Goal: Find specific fact: Find specific fact

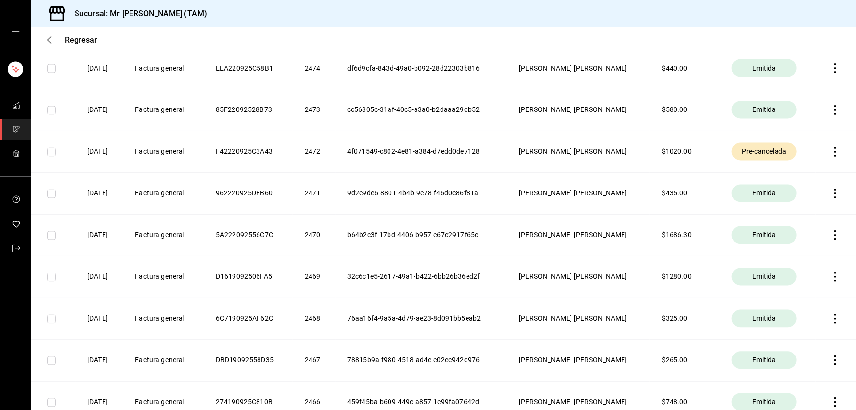
scroll to position [892, 0]
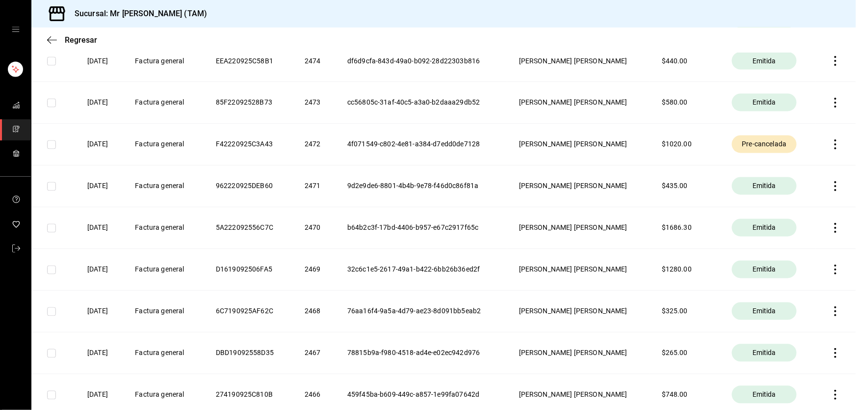
click at [559, 133] on th "[PERSON_NAME] [PERSON_NAME]" at bounding box center [578, 144] width 143 height 42
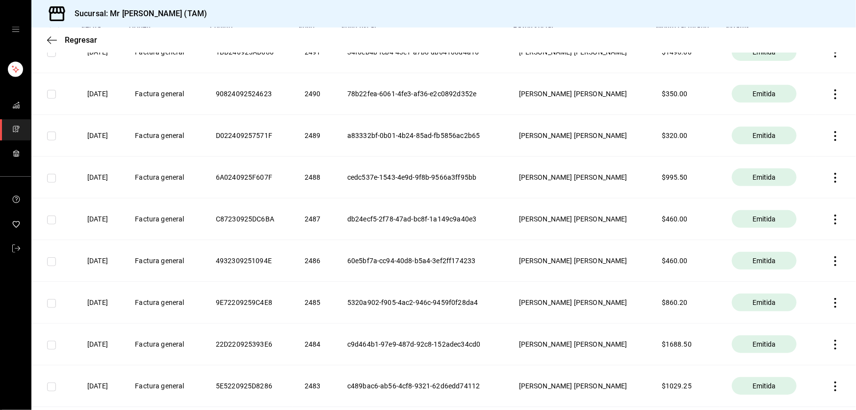
click at [471, 221] on th "db24ecf5-2f78-47ad-bc8f-1a149c9a40e3" at bounding box center [422, 219] width 172 height 42
click at [418, 214] on th "db24ecf5-2f78-47ad-bc8f-1a149c9a40e3" at bounding box center [422, 219] width 172 height 42
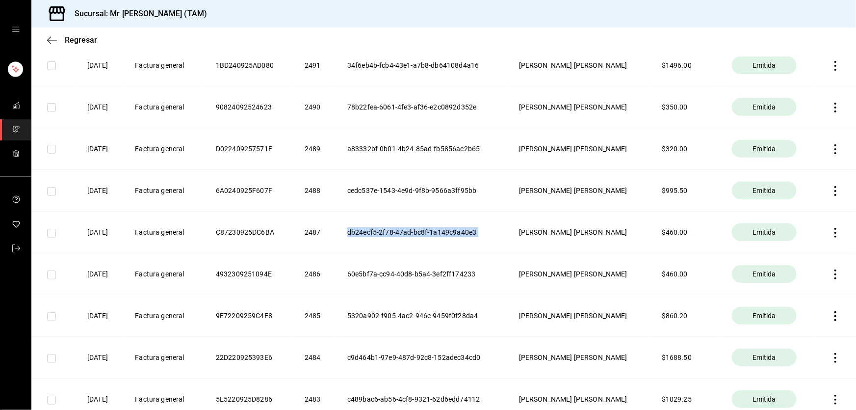
scroll to position [0, 0]
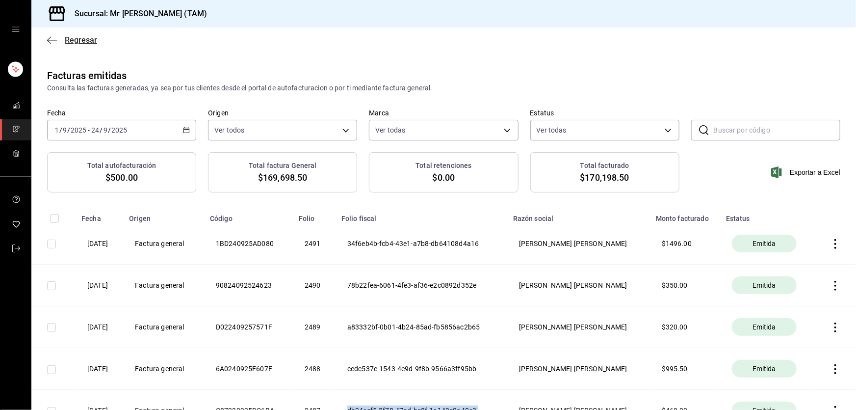
click at [65, 43] on span "Regresar" at bounding box center [81, 39] width 32 height 9
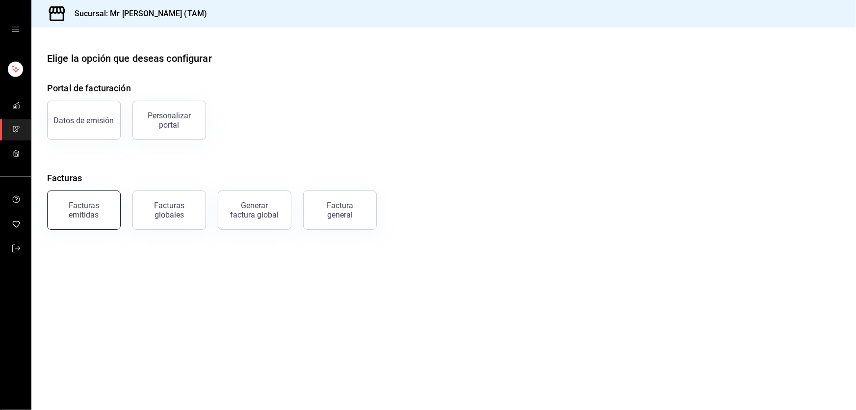
click at [88, 224] on button "Facturas emitidas" at bounding box center [84, 209] width 74 height 39
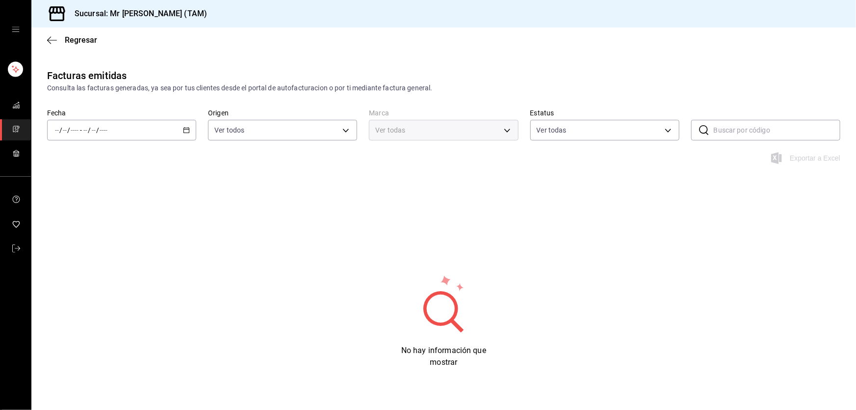
type input "ORDER_INVOICE,GENERAL_INVOICE"
type input "ACTIVE,PENDING_CANCELLATION,CANCELLED,PRE_CANCELLED"
type input "7082ddc5-3cea-471a-bd4f-d41619b848f0,bc9a0e64-aa29-4e82-8e21-4ca092c701c3"
click at [186, 132] on icon "button" at bounding box center [186, 130] width 7 height 7
click at [99, 223] on span "Mes actual" at bounding box center [93, 226] width 76 height 10
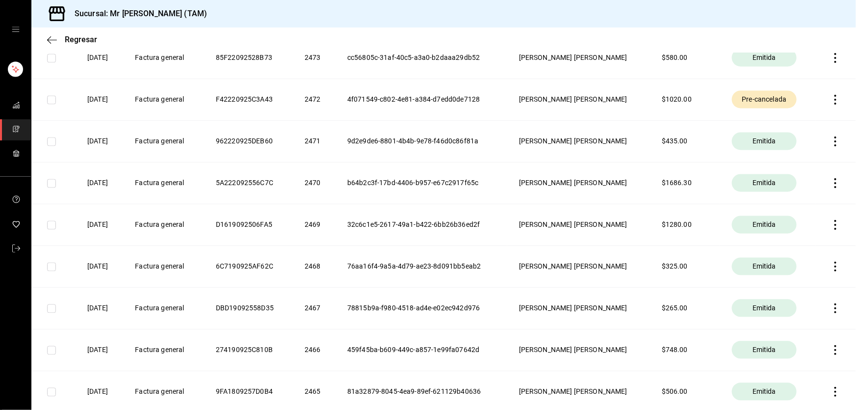
scroll to position [1316, 0]
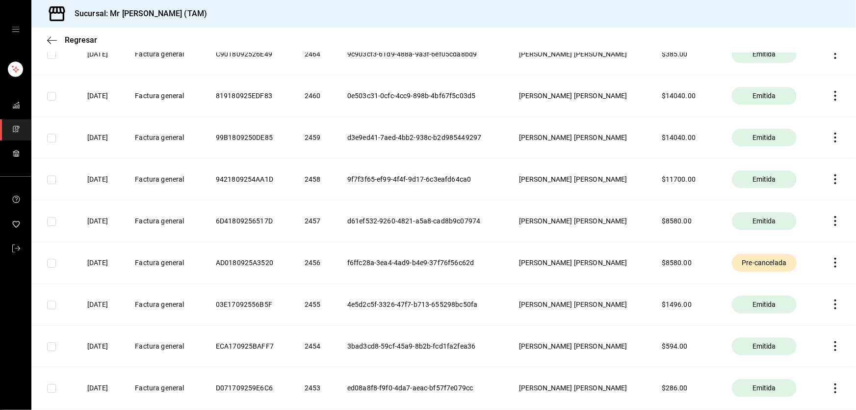
click at [605, 218] on th "[PERSON_NAME] [PERSON_NAME]" at bounding box center [578, 221] width 143 height 42
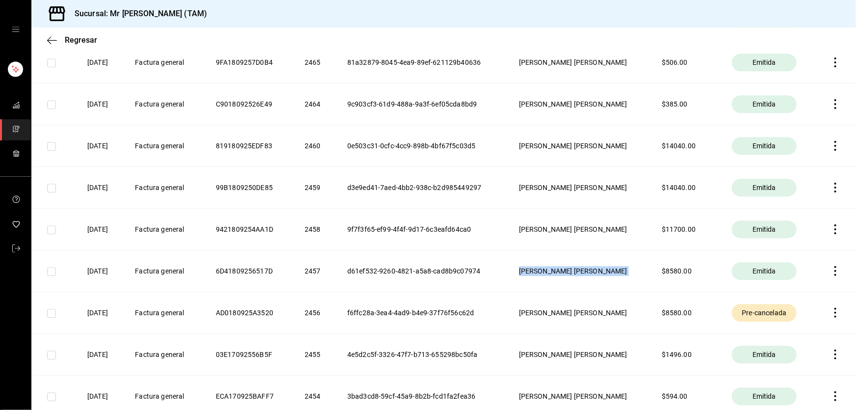
scroll to position [1271, 0]
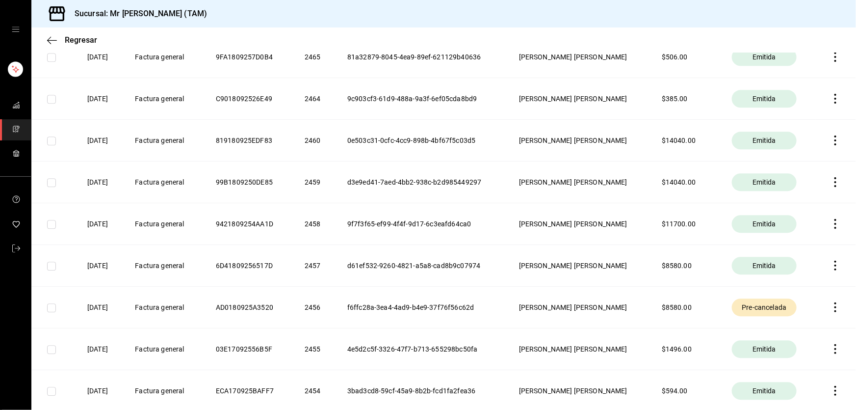
click at [255, 268] on th "6D41809256517D" at bounding box center [248, 265] width 89 height 42
copy th "6D41809256517D"
click at [249, 99] on th "C9018092526E49" at bounding box center [248, 99] width 89 height 42
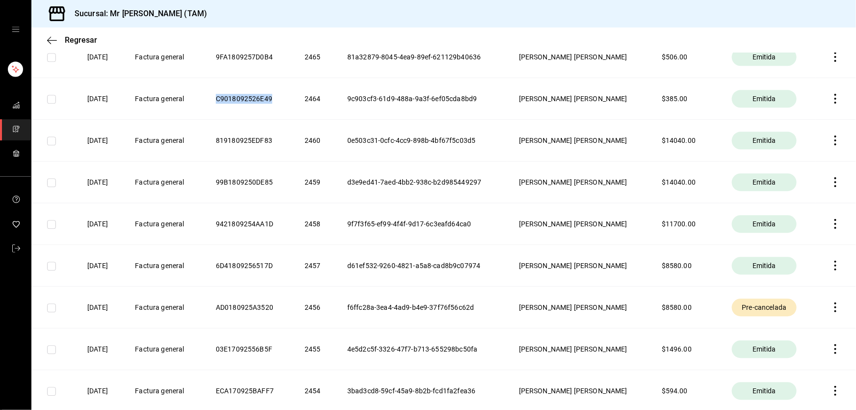
click at [249, 99] on th "C9018092526E49" at bounding box center [248, 99] width 89 height 42
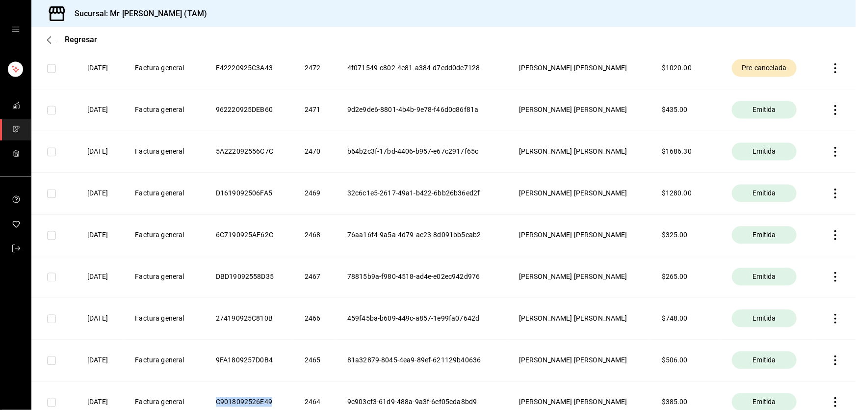
scroll to position [986, 0]
